Goal: Task Accomplishment & Management: Manage account settings

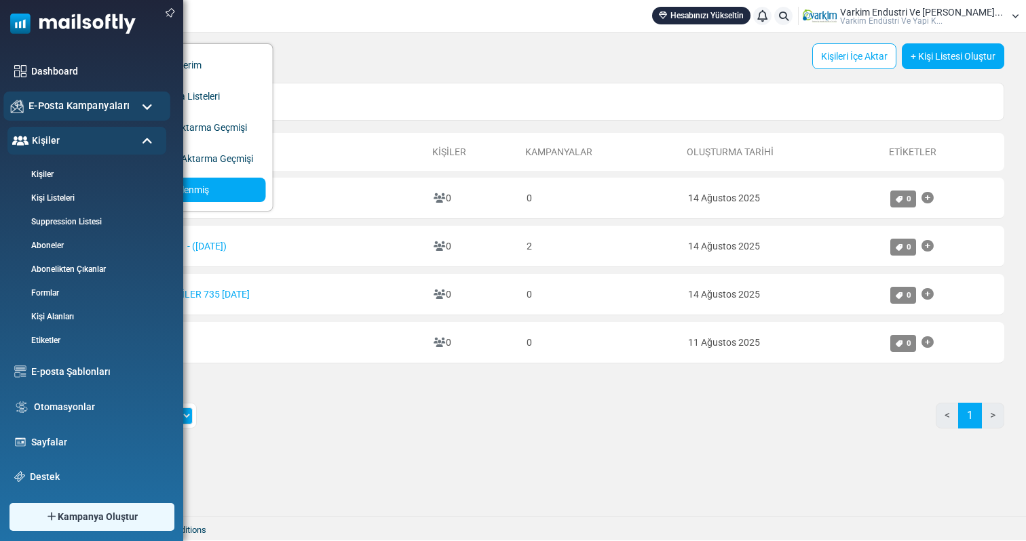
click at [91, 102] on span "E-Posta Kampanyaları" at bounding box center [78, 105] width 101 height 15
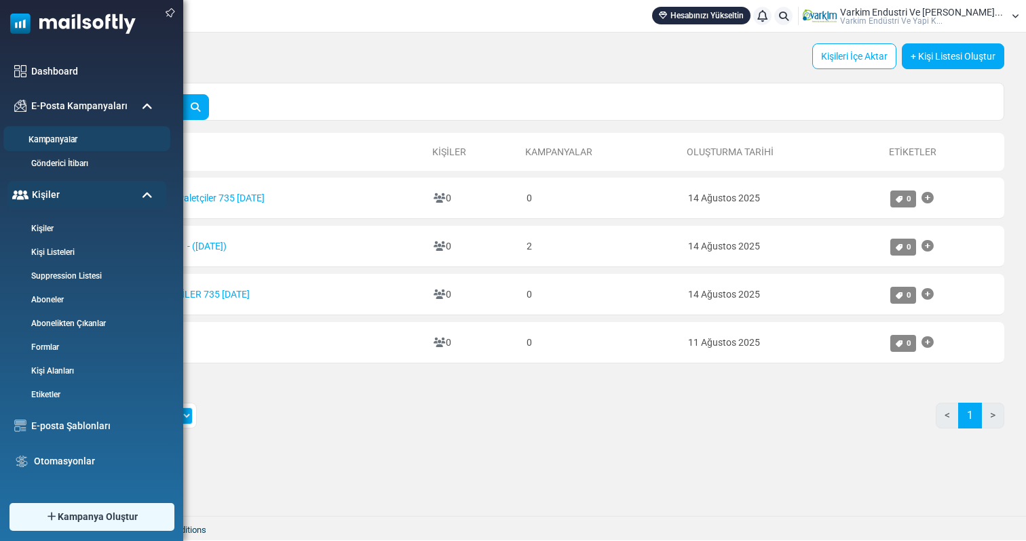
click at [61, 132] on li "Kampanyalar" at bounding box center [86, 138] width 167 height 25
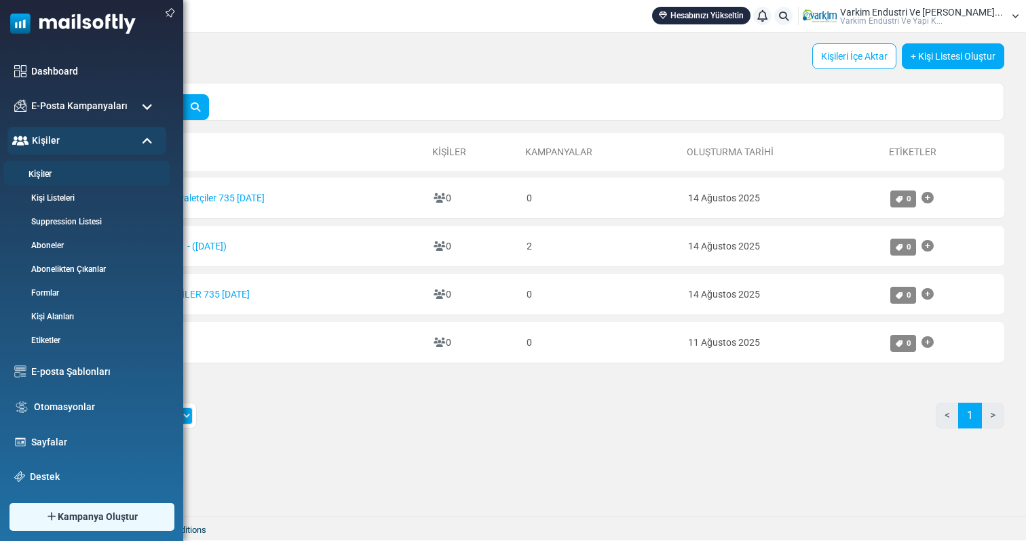
click at [43, 175] on link "Kişiler" at bounding box center [84, 174] width 163 height 13
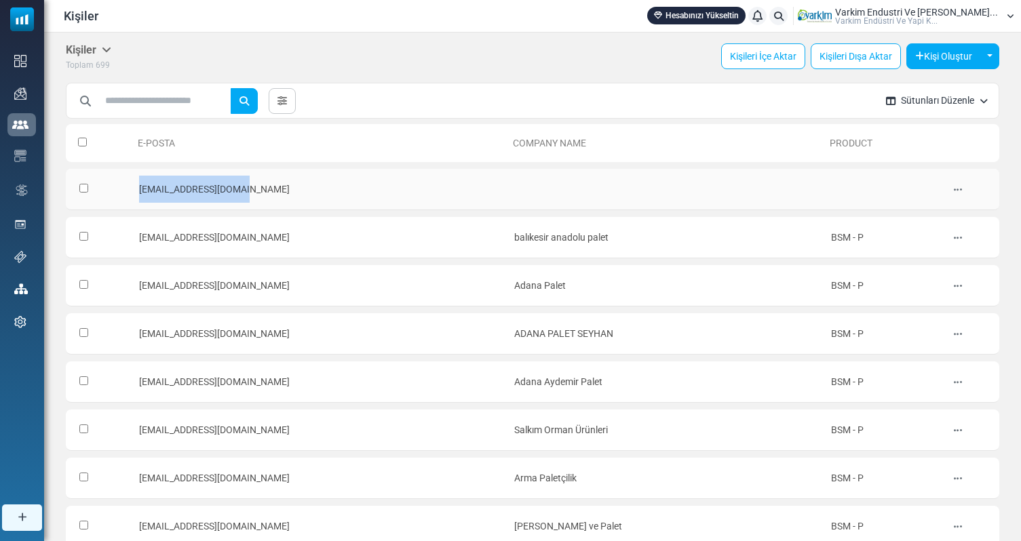
drag, startPoint x: 135, startPoint y: 191, endPoint x: 245, endPoint y: 193, distance: 109.9
click at [245, 193] on td "[EMAIL_ADDRESS][DOMAIN_NAME]" at bounding box center [319, 189] width 375 height 41
click at [265, 192] on td "[EMAIL_ADDRESS][DOMAIN_NAME]" at bounding box center [319, 189] width 375 height 41
drag, startPoint x: 265, startPoint y: 192, endPoint x: 147, endPoint y: 192, distance: 118.0
click at [147, 192] on td "[EMAIL_ADDRESS][DOMAIN_NAME]" at bounding box center [319, 189] width 375 height 41
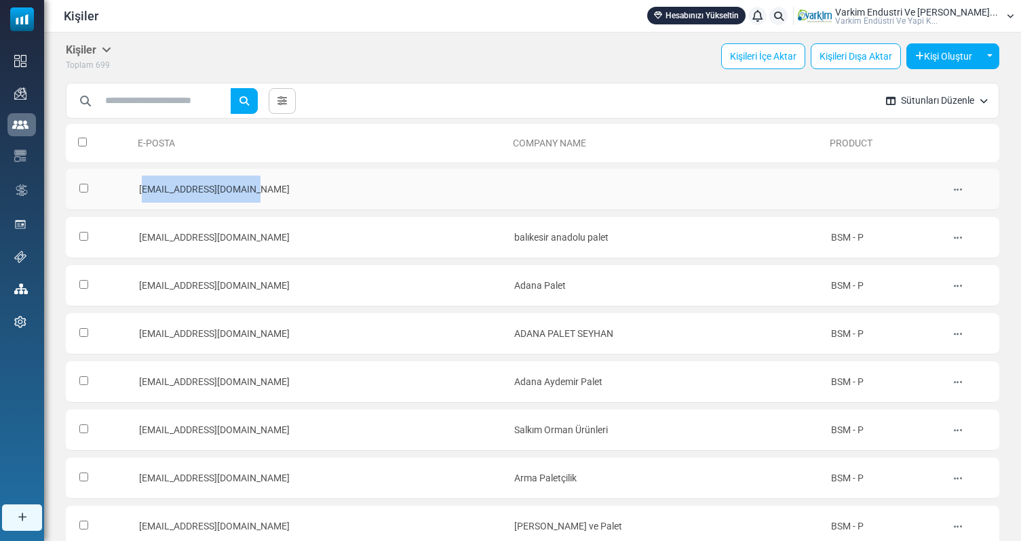
click at [147, 192] on td "[EMAIL_ADDRESS][DOMAIN_NAME]" at bounding box center [319, 189] width 375 height 41
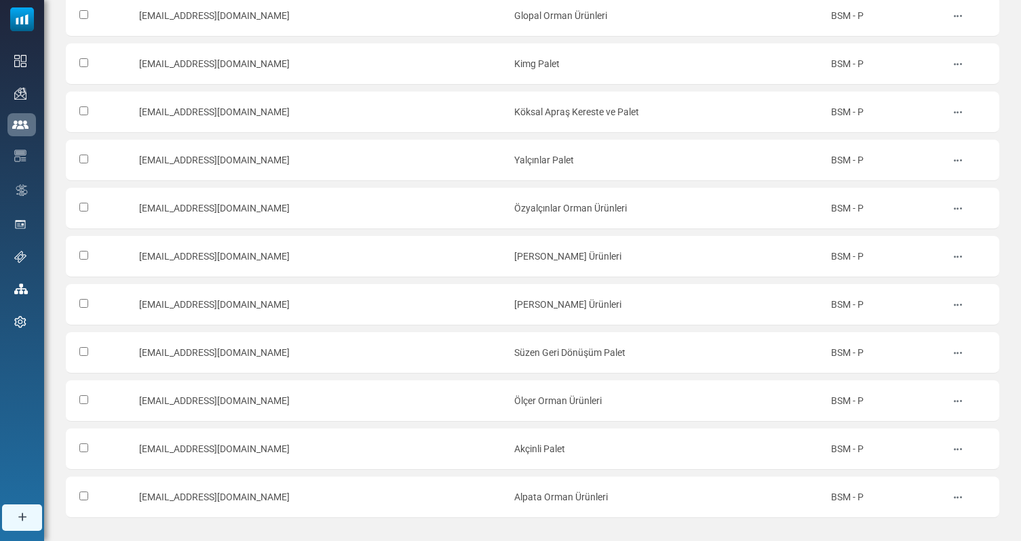
scroll to position [695, 0]
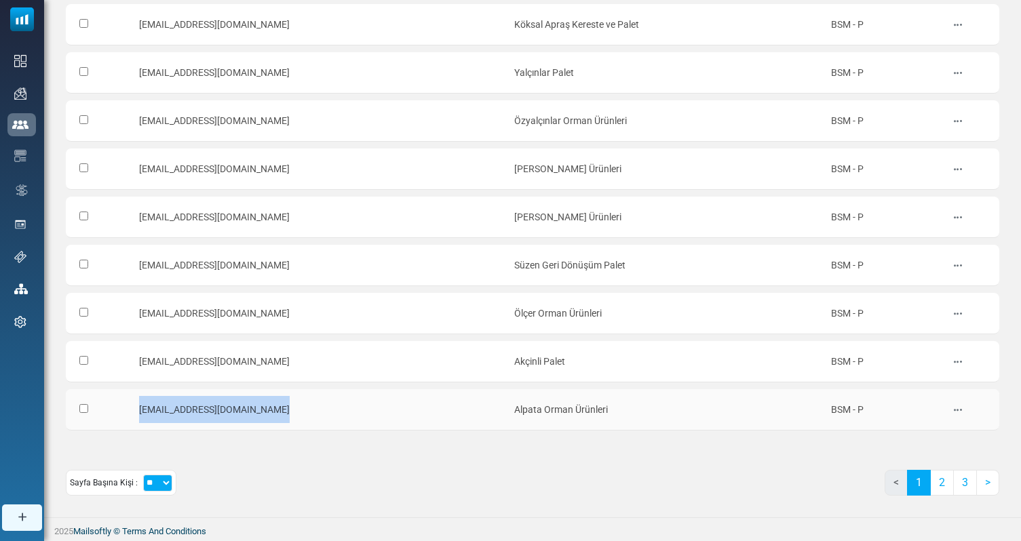
drag, startPoint x: 138, startPoint y: 404, endPoint x: 333, endPoint y: 404, distance: 194.7
click at [332, 404] on td "[EMAIL_ADDRESS][DOMAIN_NAME]" at bounding box center [319, 409] width 375 height 41
click at [333, 404] on td "[EMAIL_ADDRESS][DOMAIN_NAME]" at bounding box center [319, 409] width 375 height 41
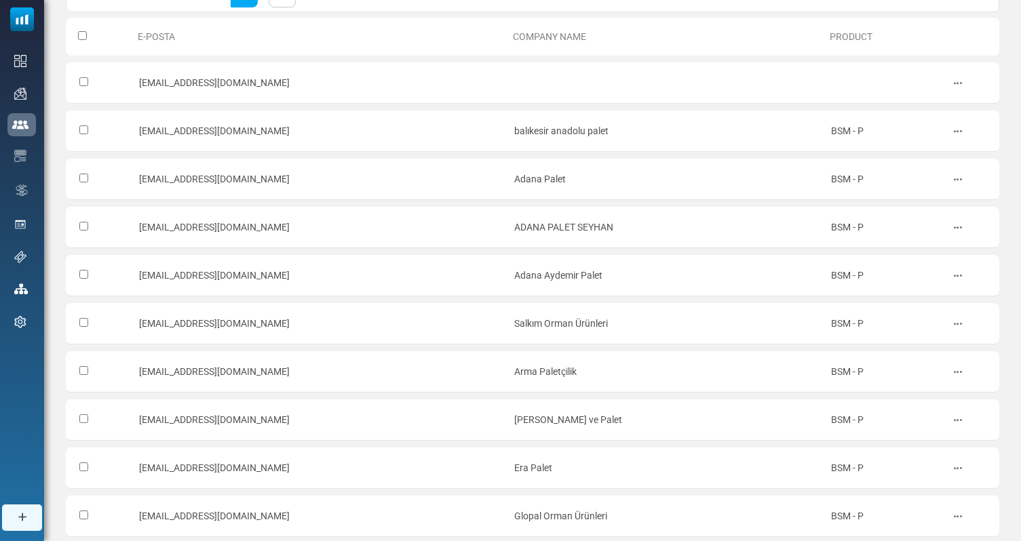
scroll to position [0, 0]
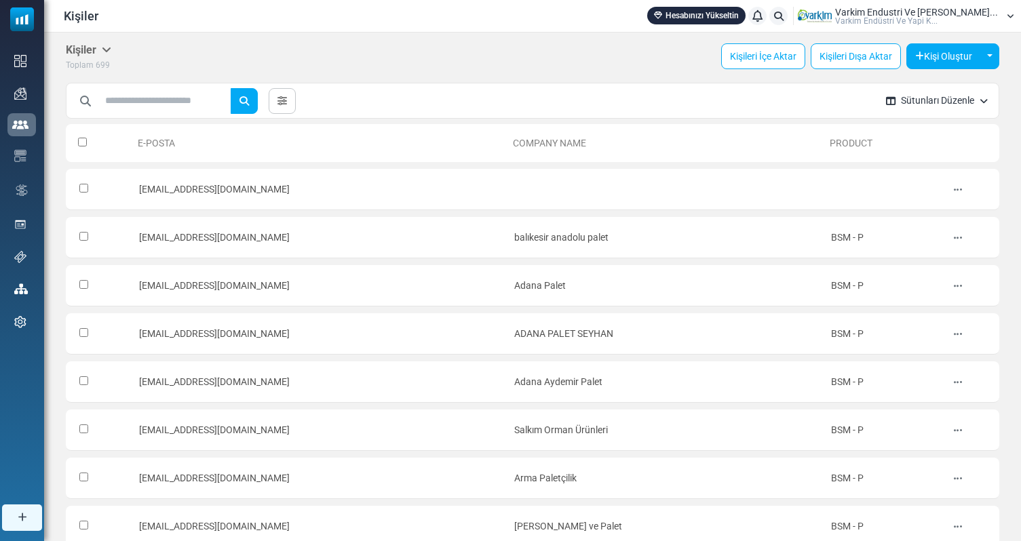
click at [957, 109] on button "Sütunları Düzenle" at bounding box center [936, 101] width 123 height 36
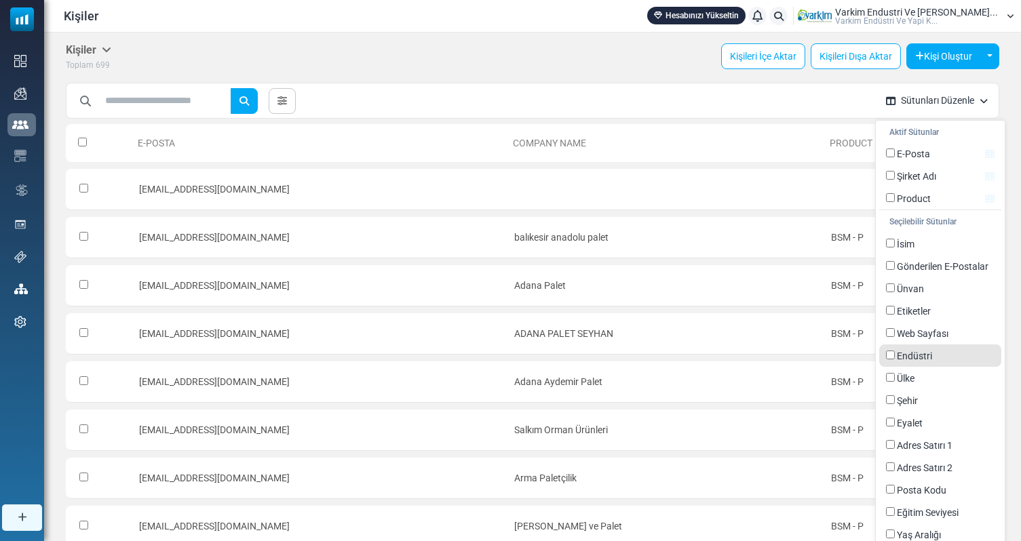
scroll to position [73, 0]
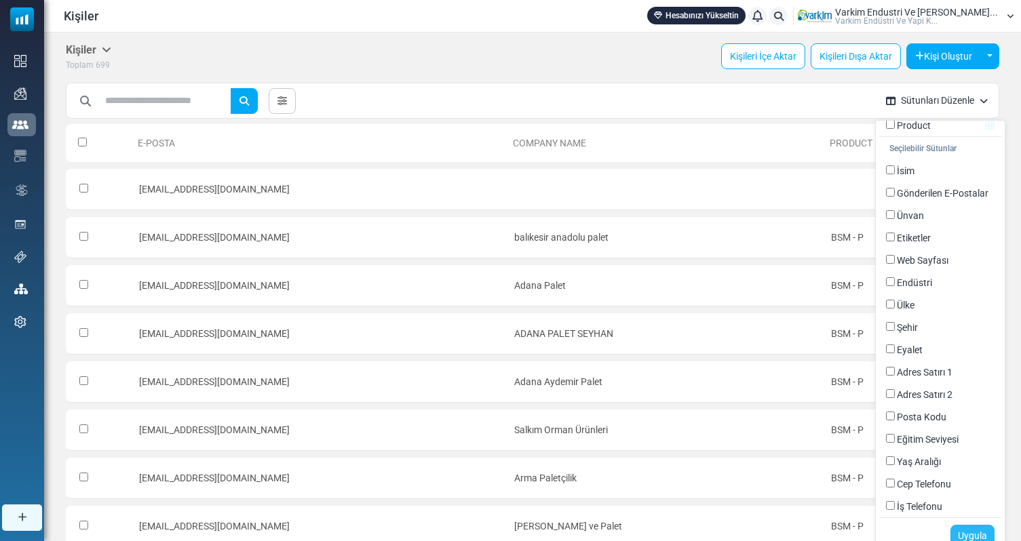
click at [961, 533] on link "Uygula" at bounding box center [972, 536] width 44 height 22
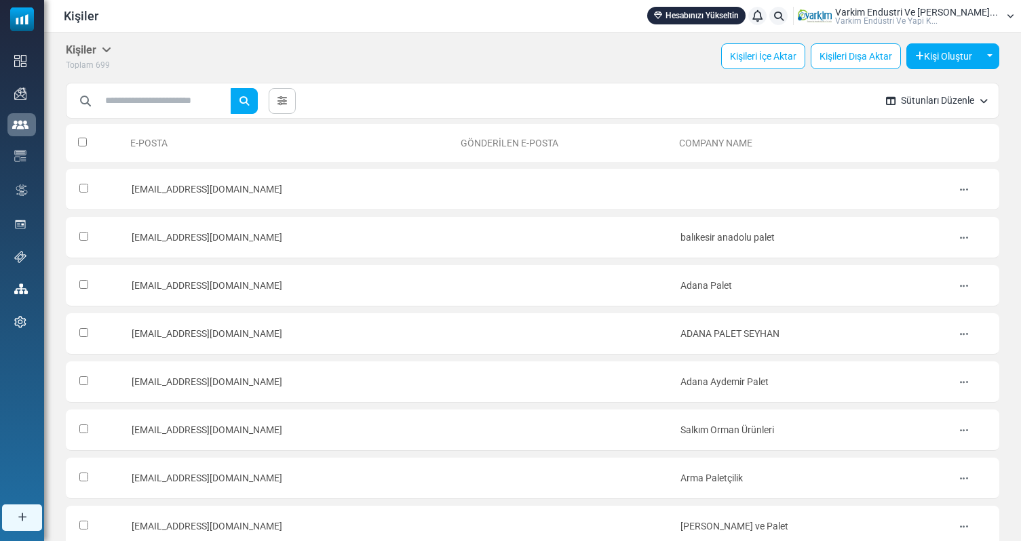
click at [958, 106] on button "Sütunları Düzenle" at bounding box center [936, 101] width 123 height 36
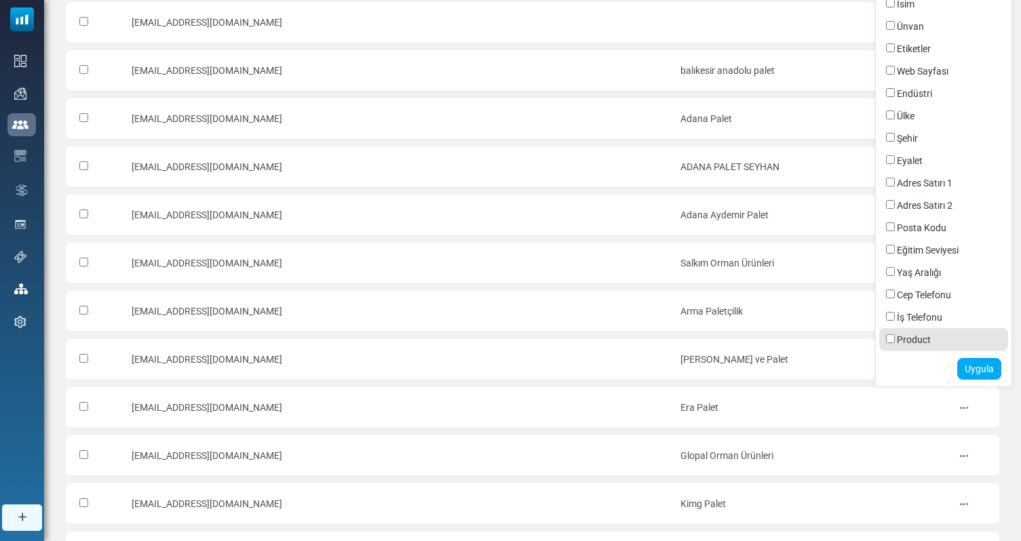
scroll to position [337, 0]
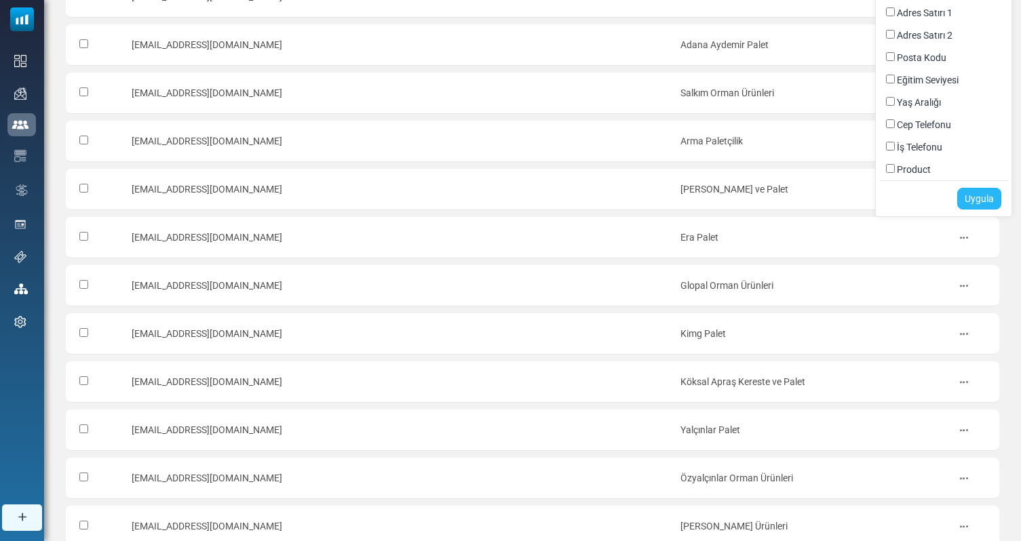
click at [974, 192] on link "Uygula" at bounding box center [979, 199] width 44 height 22
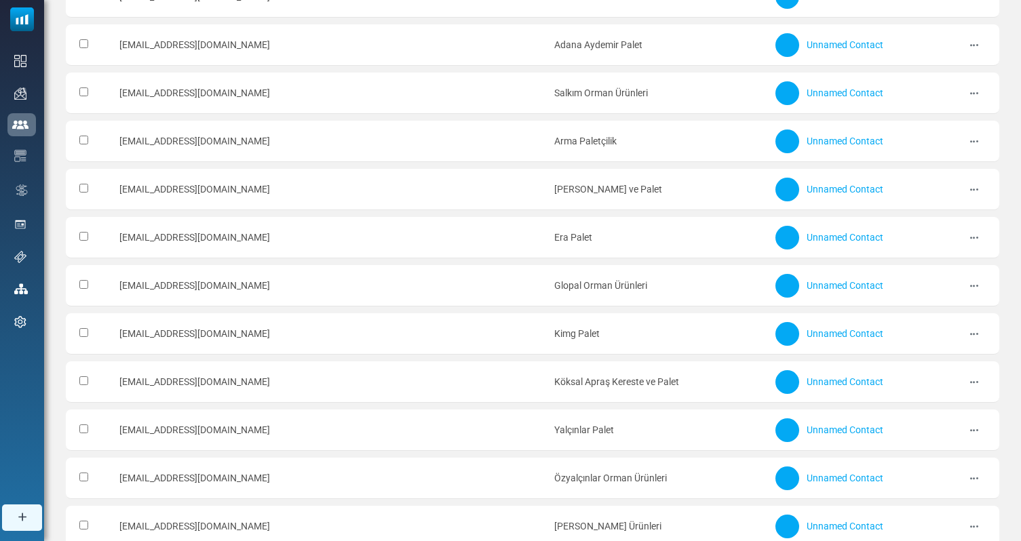
scroll to position [0, 0]
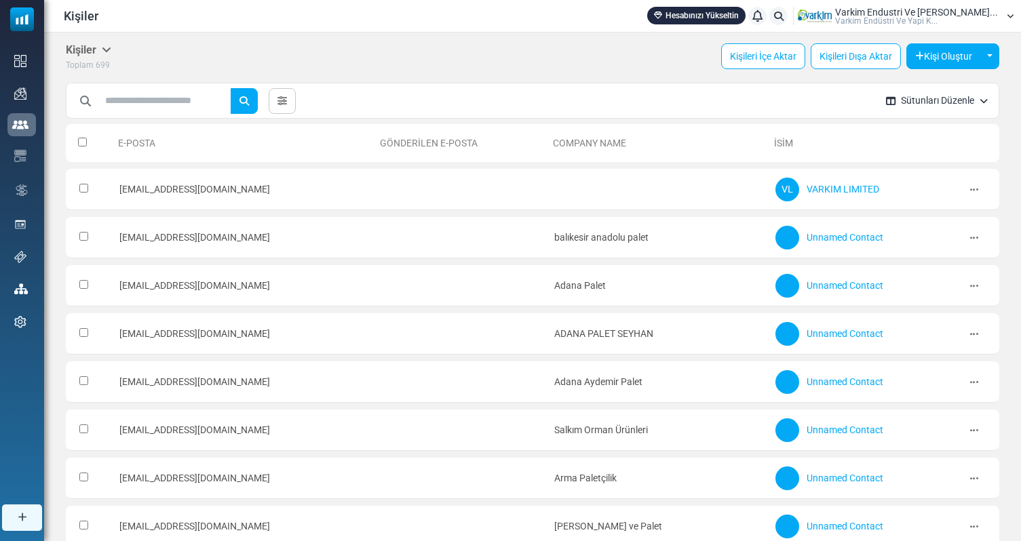
click at [981, 104] on icon "button" at bounding box center [983, 100] width 8 height 9
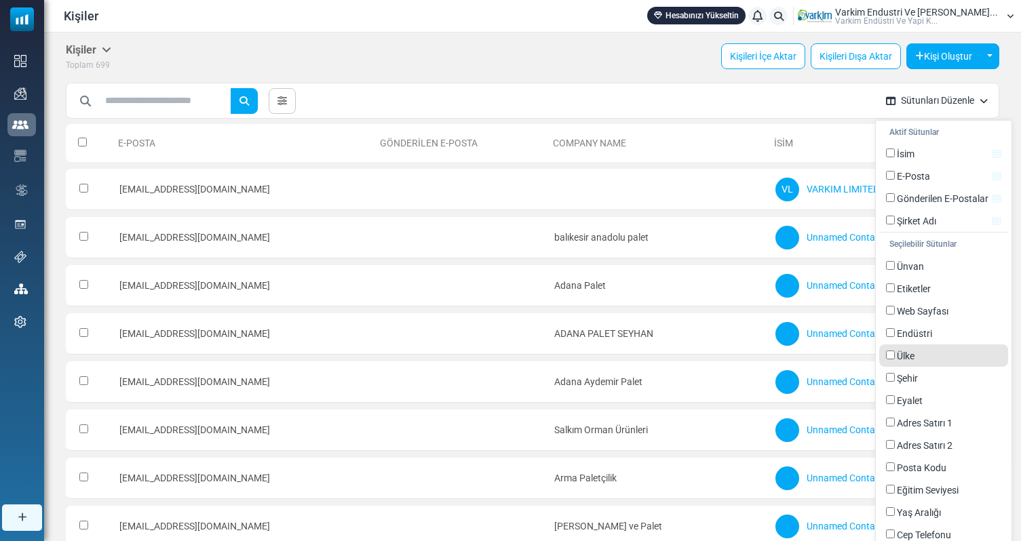
scroll to position [73, 0]
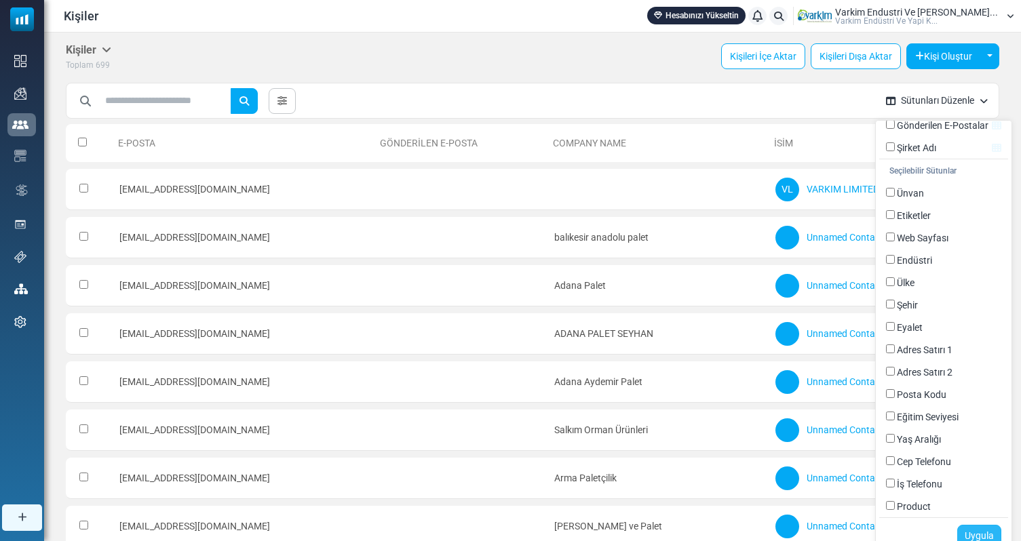
click at [988, 534] on link "Uygula" at bounding box center [979, 536] width 44 height 22
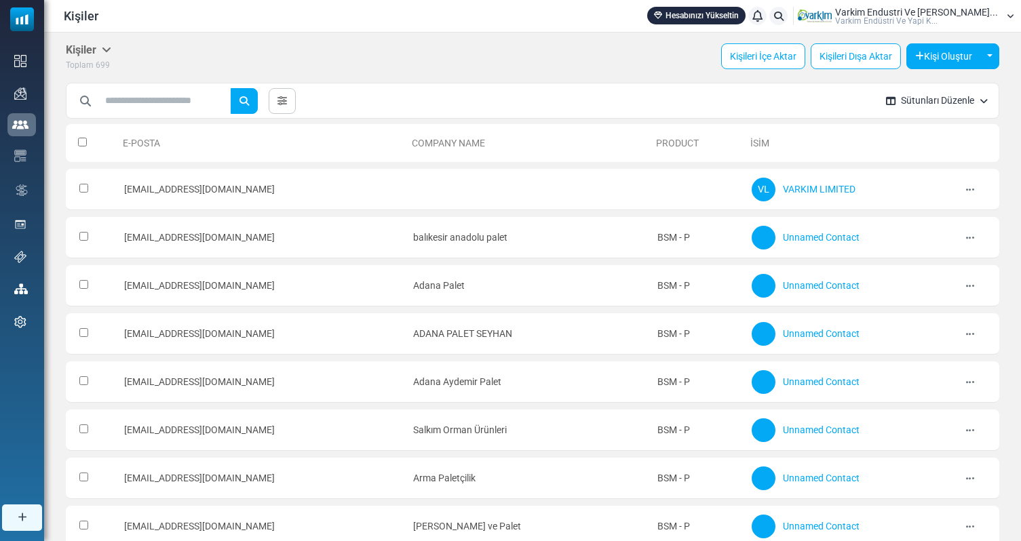
click at [990, 96] on button "Sütunları Düzenle" at bounding box center [936, 101] width 123 height 36
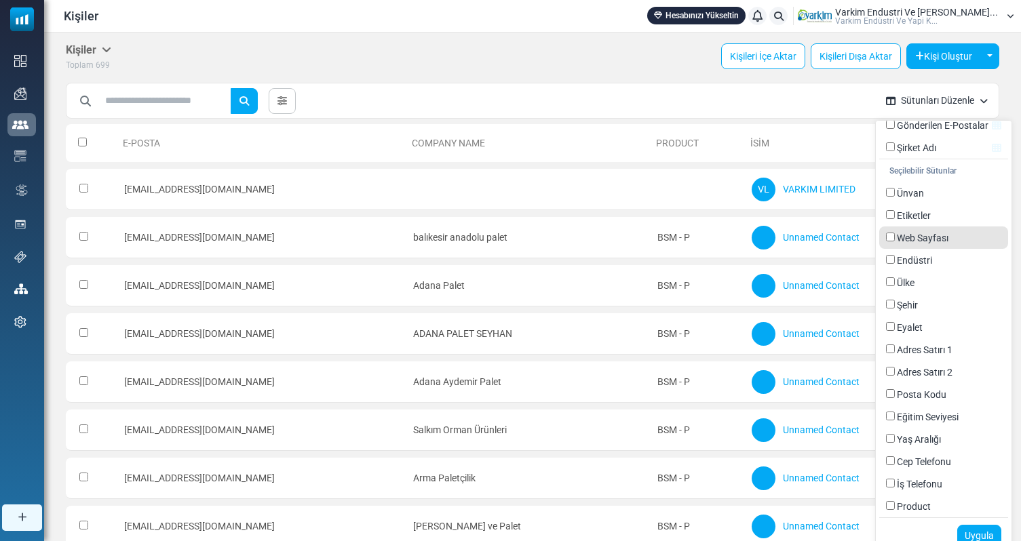
scroll to position [0, 0]
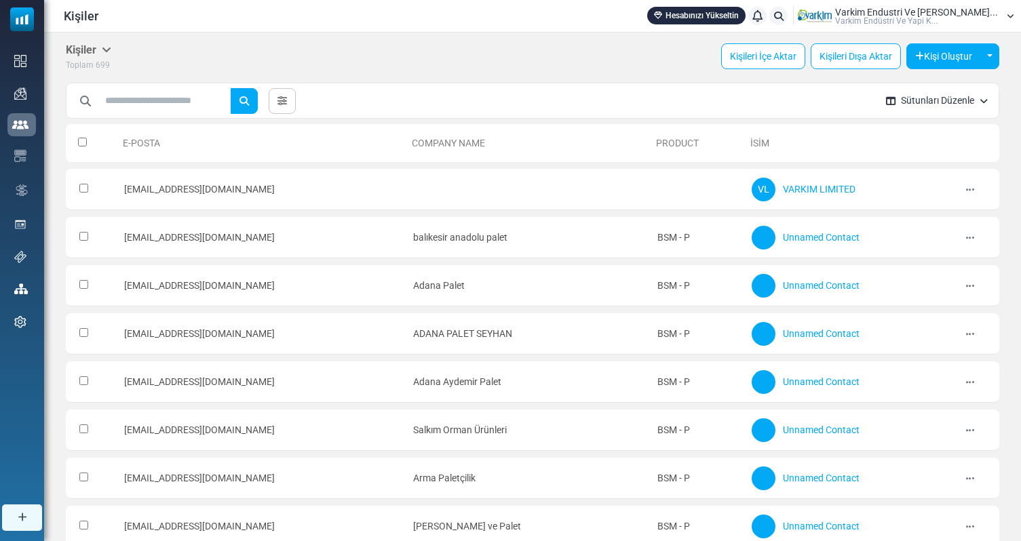
click at [968, 105] on button "Sütunları Düzenle" at bounding box center [936, 101] width 123 height 36
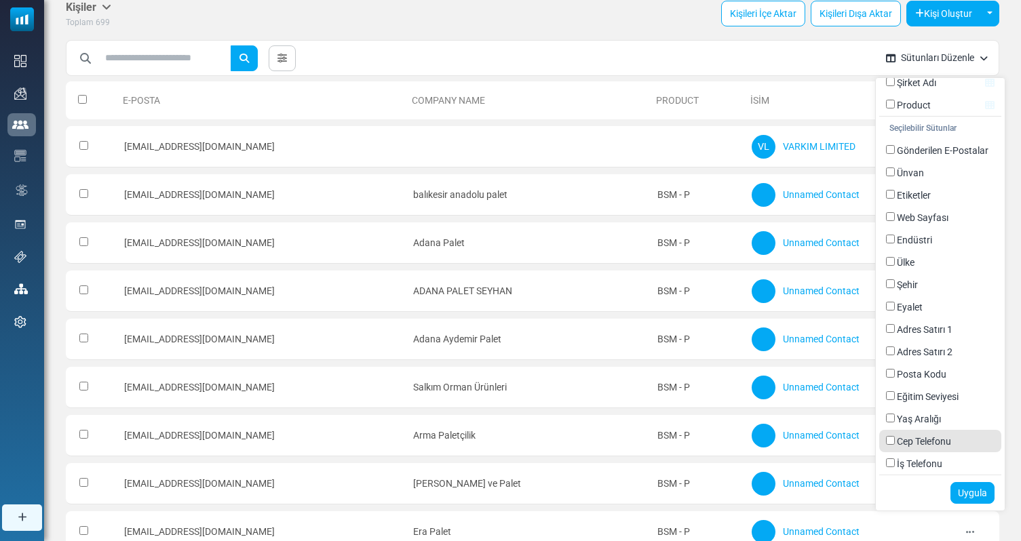
scroll to position [170, 0]
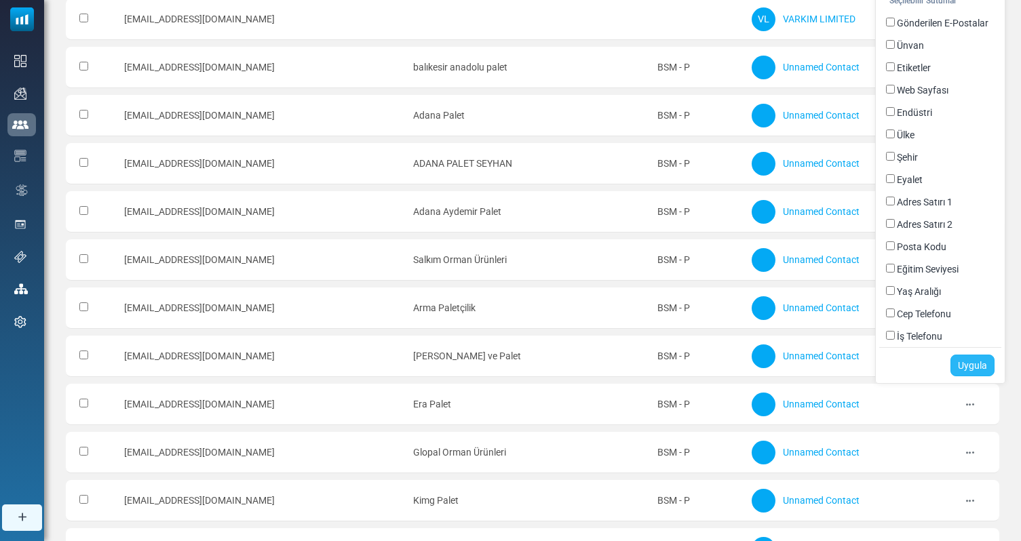
click at [970, 367] on link "Uygula" at bounding box center [972, 366] width 44 height 22
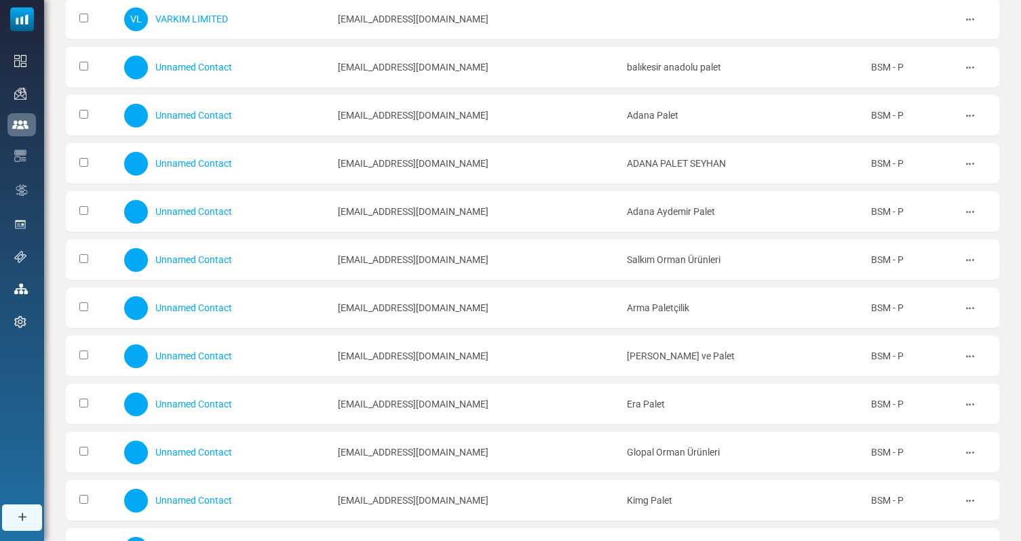
scroll to position [0, 0]
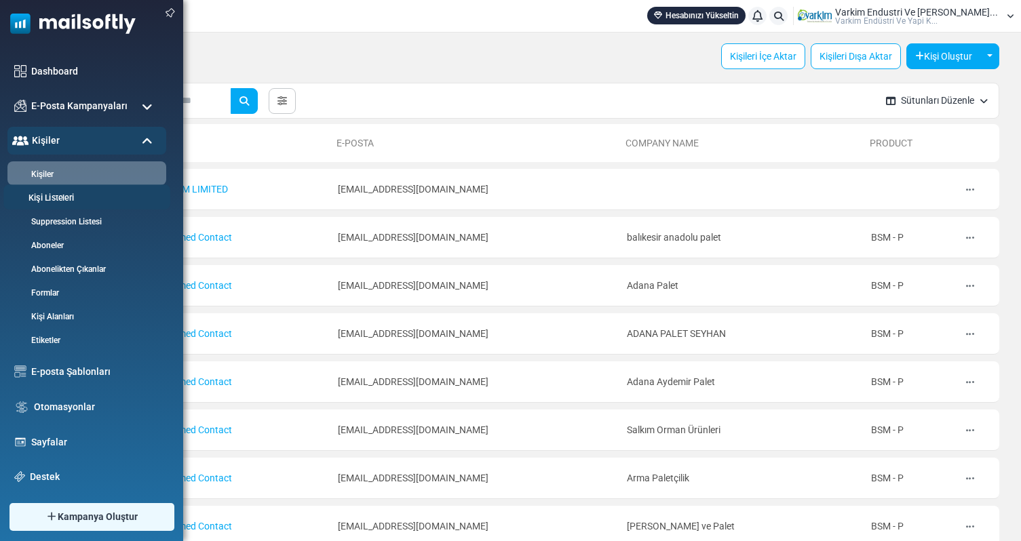
click at [69, 199] on link "Kişi Listeleri" at bounding box center [84, 198] width 163 height 13
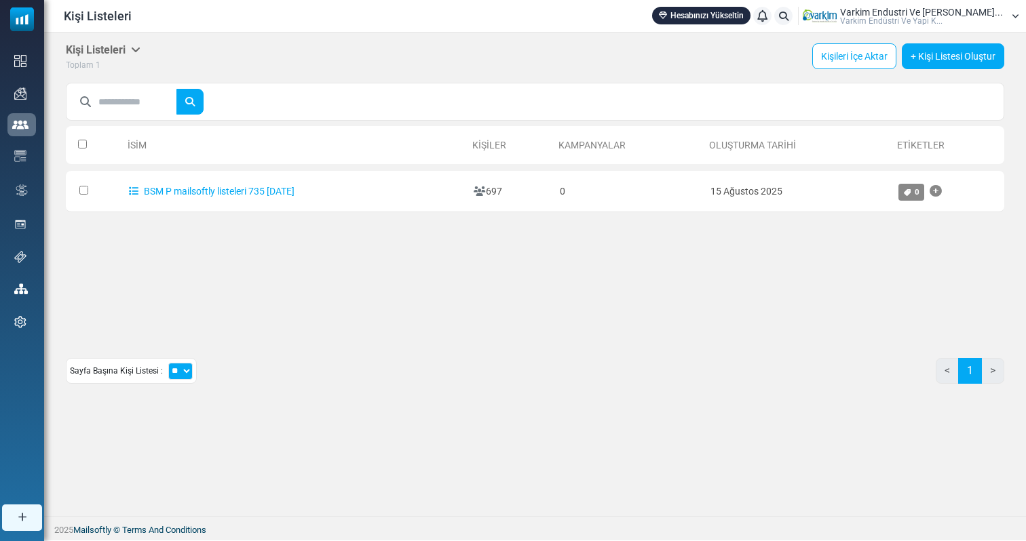
click at [123, 45] on h5 "Kişi Listeleri" at bounding box center [103, 49] width 75 height 13
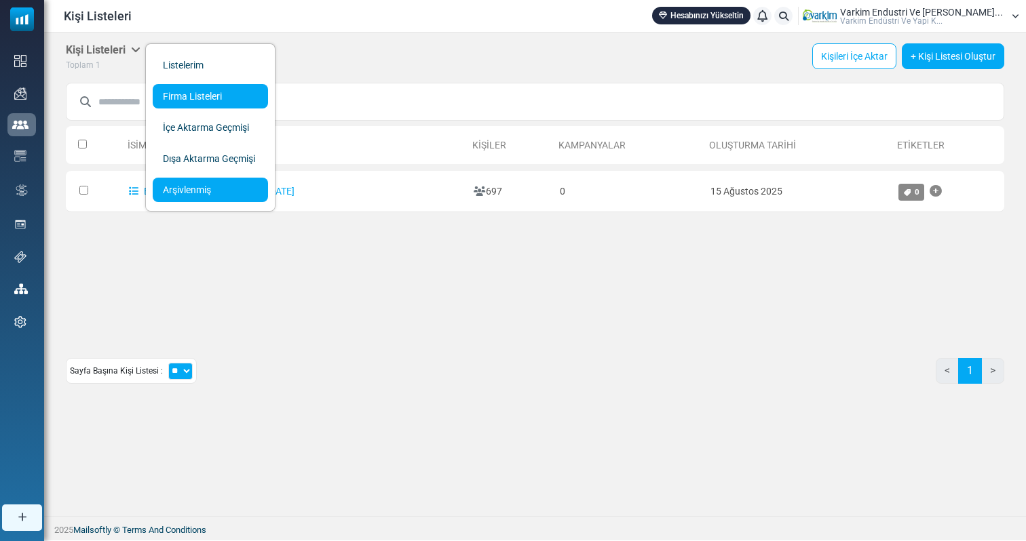
click at [206, 186] on link "Arşivlenmiş" at bounding box center [210, 190] width 115 height 24
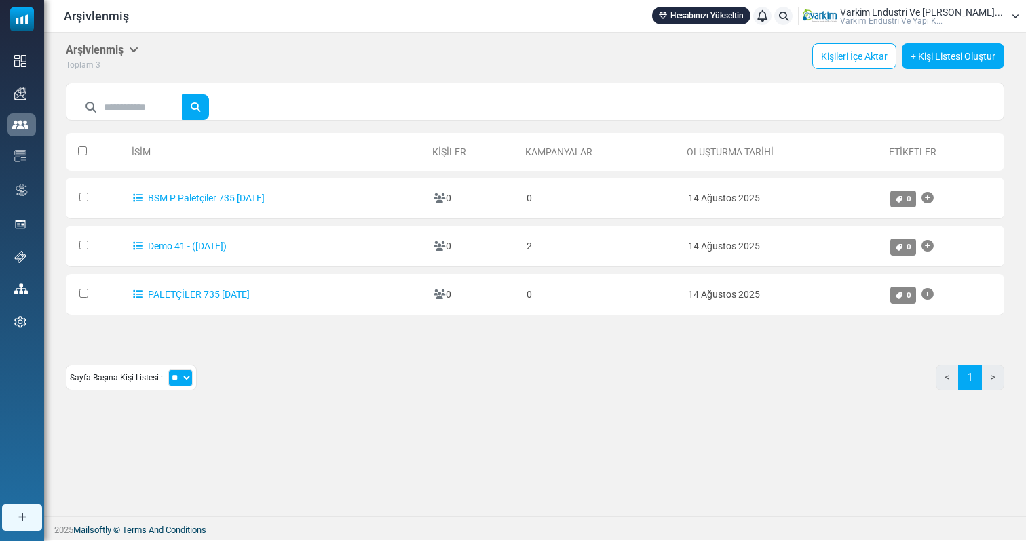
click at [136, 52] on icon at bounding box center [133, 49] width 9 height 11
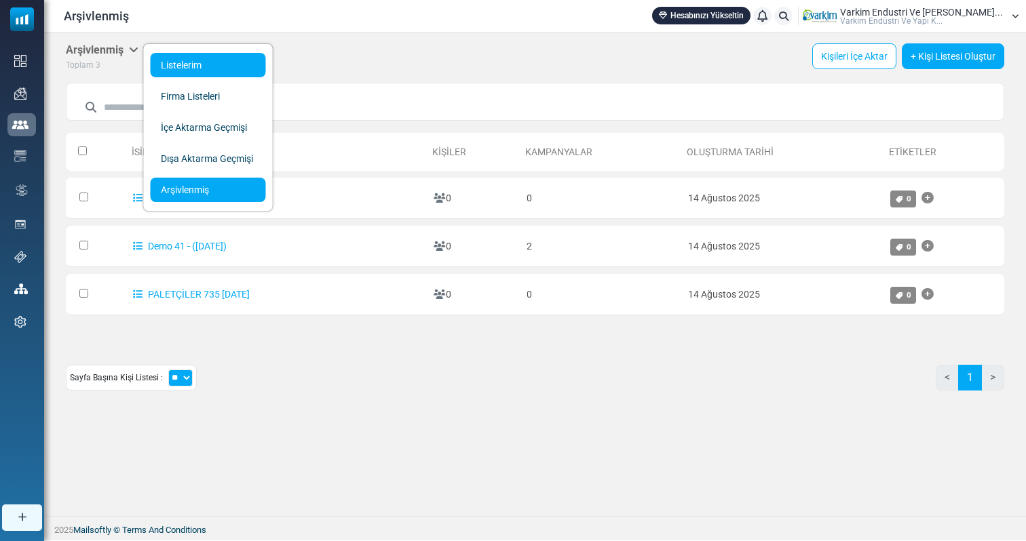
click at [206, 64] on link "Listelerim" at bounding box center [208, 65] width 115 height 24
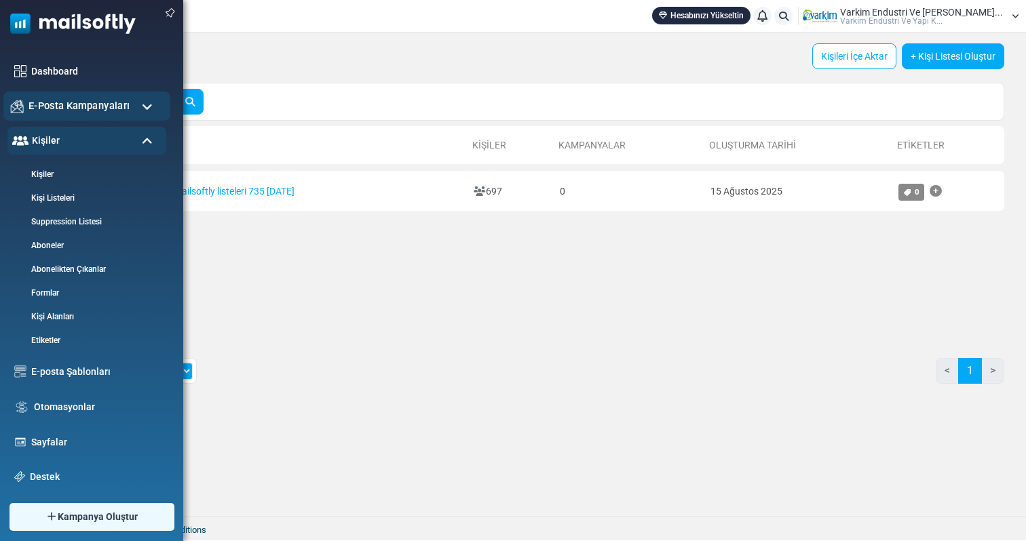
click at [117, 112] on span "E-Posta Kampanyaları" at bounding box center [78, 105] width 101 height 15
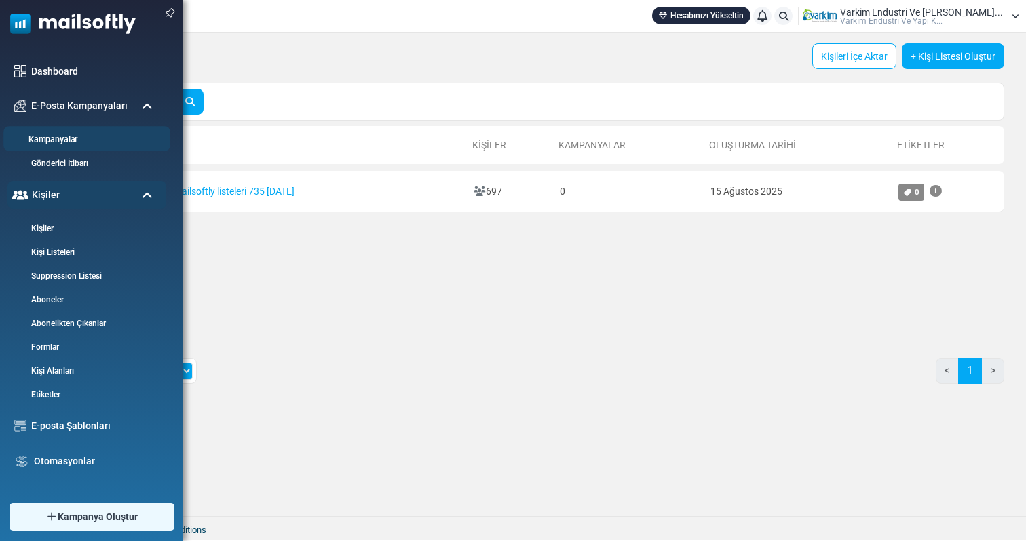
click at [66, 138] on link "Kampanyalar" at bounding box center [84, 140] width 163 height 13
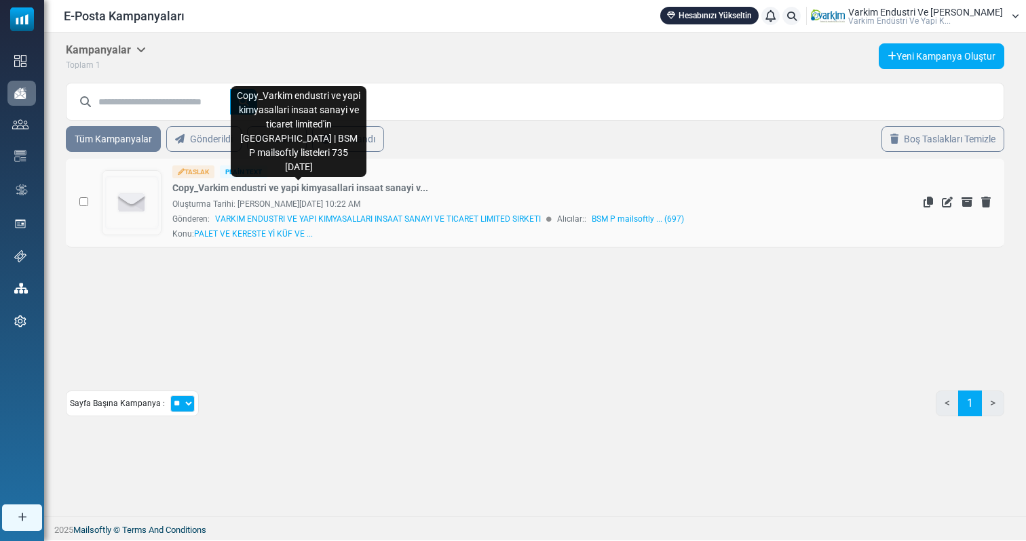
click at [193, 187] on link "Copy_Varkim endustri ve yapi kimyasallari insaat sanayi v..." at bounding box center [300, 188] width 256 height 14
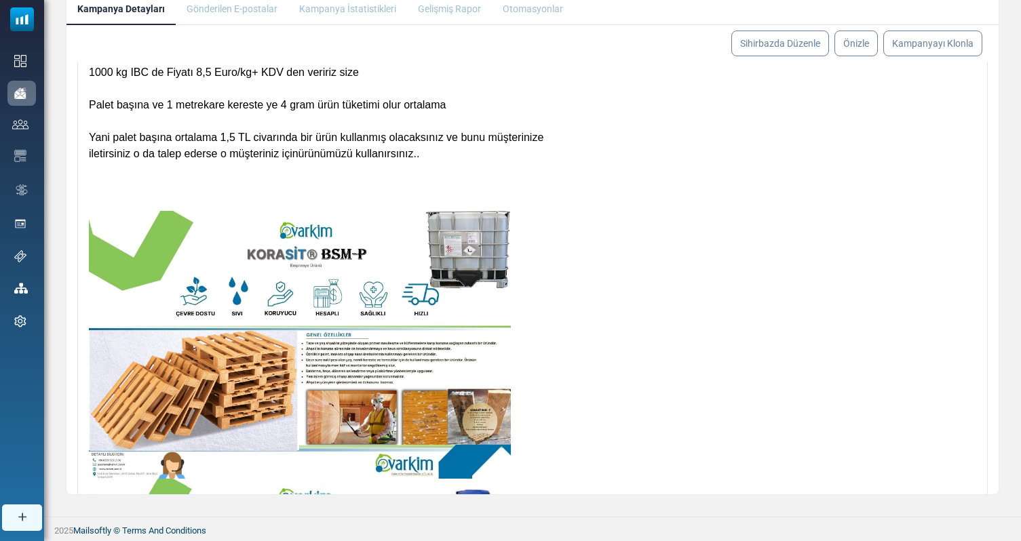
scroll to position [892, 0]
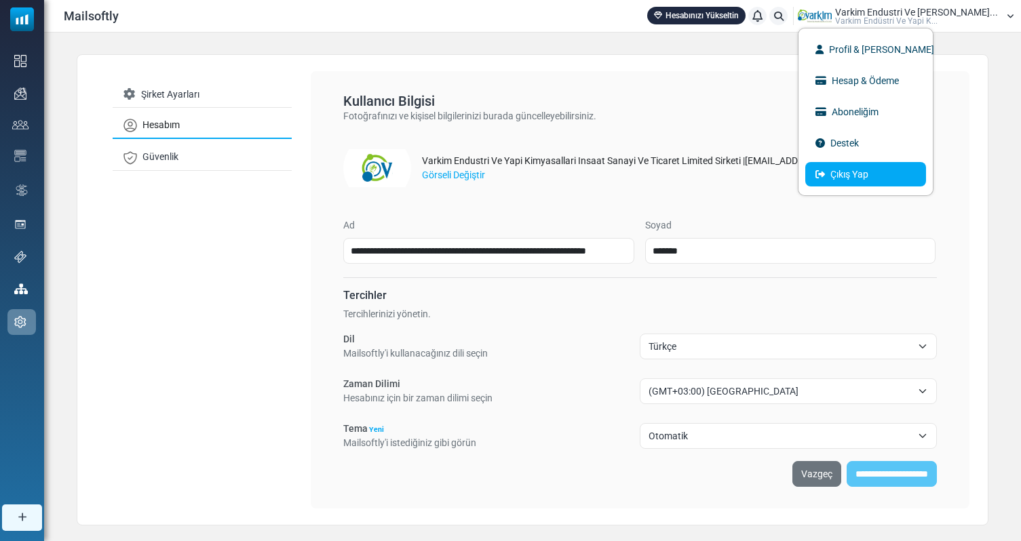
click at [920, 174] on link "Çıkış Yap" at bounding box center [865, 174] width 121 height 24
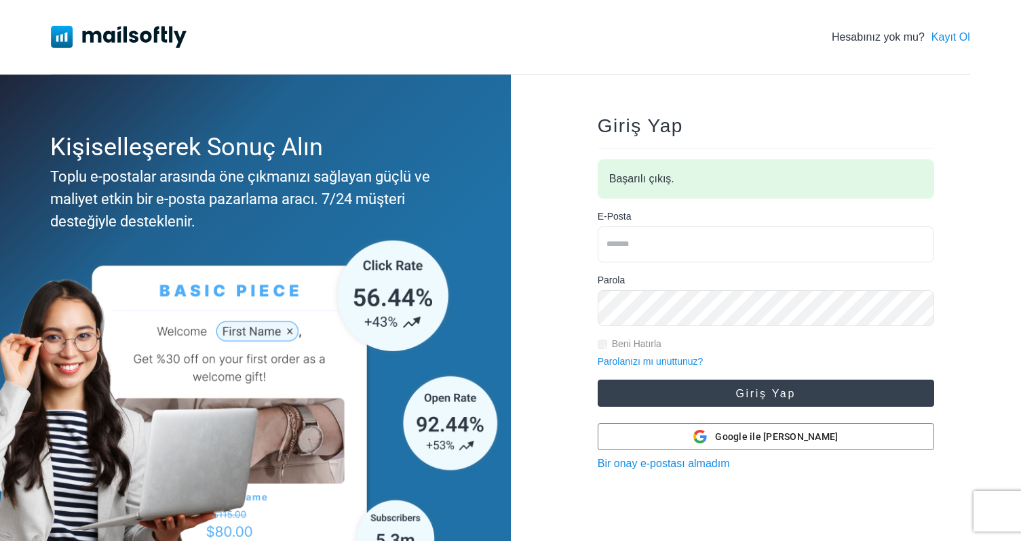
type input "**********"
click at [728, 391] on button "Giriş Yap" at bounding box center [766, 393] width 336 height 27
